Goal: Task Accomplishment & Management: Manage account settings

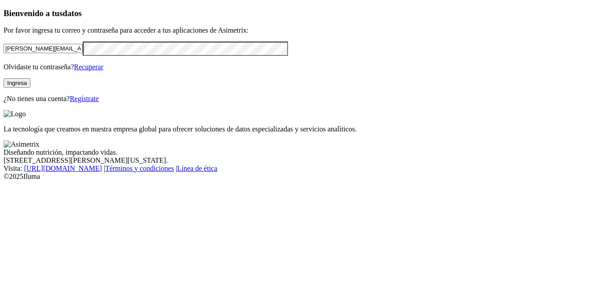
click at [83, 53] on input "[PERSON_NAME][EMAIL_ADDRESS][PERSON_NAME][DOMAIN_NAME]" at bounding box center [43, 48] width 79 height 9
drag, startPoint x: 138, startPoint y: 64, endPoint x: 4, endPoint y: 59, distance: 134.8
click at [4, 59] on div "Bienvenido a tus datos Por favor ingresa tu correo y contraseña para acceder a …" at bounding box center [306, 56] width 604 height 94
paste input "[EMAIL_ADDRESS][DOMAIN_NAME]"
type input "[EMAIL_ADDRESS][DOMAIN_NAME]"
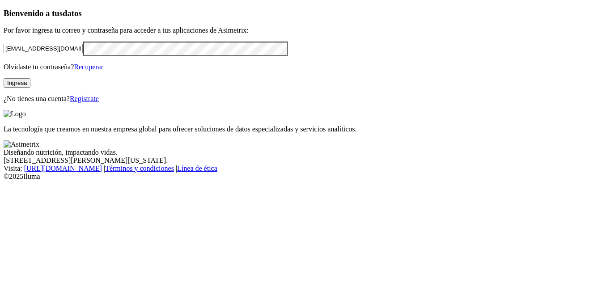
click at [4, 77] on div "Bienvenido a tus datos Por favor ingresa tu correo y contraseña para acceder a …" at bounding box center [306, 56] width 604 height 94
click at [4, 87] on div "Bienvenido a tus datos Por favor ingresa tu correo y contraseña para acceder a …" at bounding box center [306, 56] width 604 height 94
click at [30, 88] on button "Ingresa" at bounding box center [17, 82] width 27 height 9
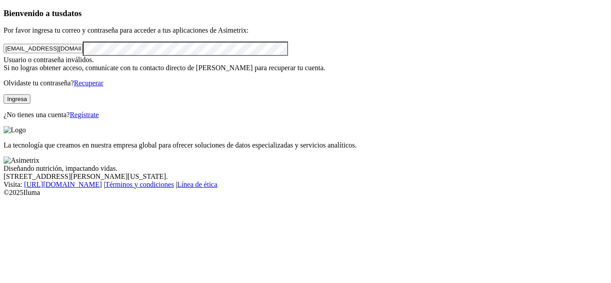
click at [99, 119] on link "Regístrate" at bounding box center [84, 115] width 29 height 8
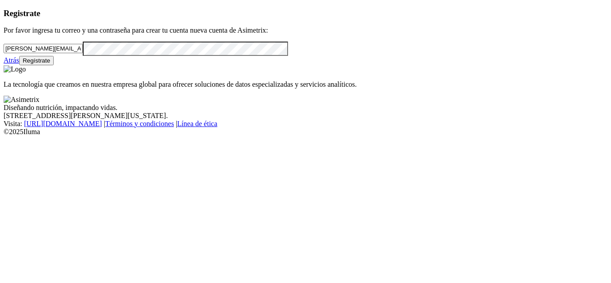
drag, startPoint x: 141, startPoint y: 64, endPoint x: 3, endPoint y: 56, distance: 138.5
click at [4, 56] on div "Registrate Por favor ingresa tu correo y una contraseña para crear tu cuenta nu…" at bounding box center [306, 37] width 604 height 57
paste input "[EMAIL_ADDRESS][DOMAIN_NAME]"
type input "[EMAIL_ADDRESS][DOMAIN_NAME]"
click at [4, 65] on div "Registrate Por favor ingresa tu correo y una contraseña para crear tu cuenta nu…" at bounding box center [306, 37] width 604 height 57
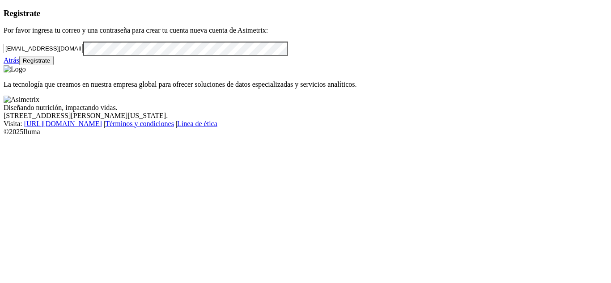
click at [4, 65] on div "Registrate Por favor ingresa tu correo y una contraseña para crear tu cuenta nu…" at bounding box center [306, 37] width 604 height 57
click at [54, 65] on button "Regístrate" at bounding box center [36, 60] width 35 height 9
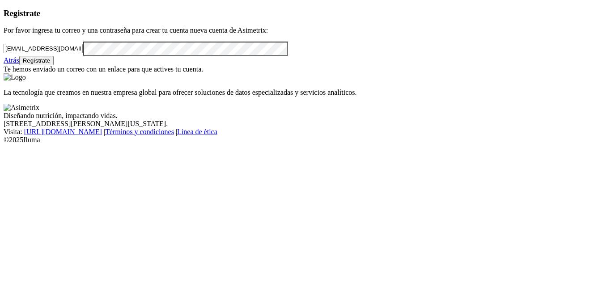
drag, startPoint x: 131, startPoint y: 65, endPoint x: 12, endPoint y: 56, distance: 119.4
click at [12, 56] on div "Registrate Por favor ingresa tu correo y una contraseña para crear tu cuenta nu…" at bounding box center [306, 41] width 604 height 65
click at [19, 64] on link "Atrás" at bounding box center [12, 60] width 16 height 8
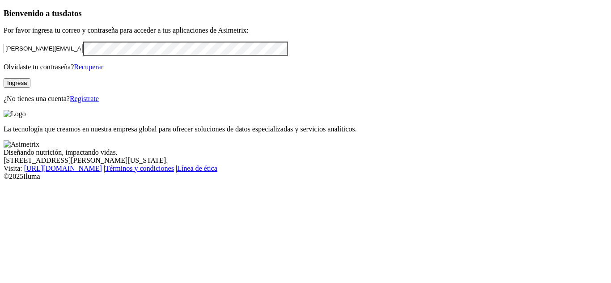
drag, startPoint x: 146, startPoint y: 67, endPoint x: 0, endPoint y: 55, distance: 145.9
click at [4, 55] on div "Bienvenido a tus datos Por favor ingresa tu correo y contraseña para acceder a …" at bounding box center [306, 56] width 604 height 94
paste input "[EMAIL_ADDRESS][DOMAIN_NAME]"
type input "[EMAIL_ADDRESS][DOMAIN_NAME]"
click at [4, 72] on div "Bienvenido a tus datos Por favor ingresa tu correo y contraseña para acceder a …" at bounding box center [306, 56] width 604 height 94
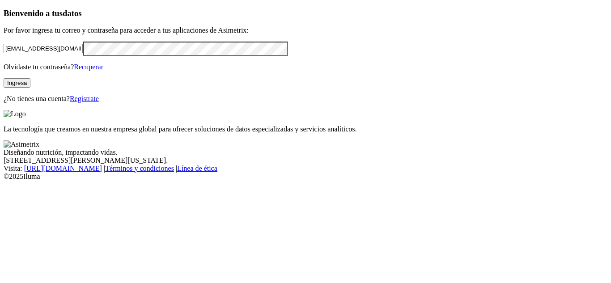
click at [97, 103] on div "Bienvenido a tus datos Por favor ingresa tu correo y contraseña para acceder a …" at bounding box center [306, 56] width 604 height 94
click at [30, 88] on button "Ingresa" at bounding box center [17, 82] width 27 height 9
